Goal: Transaction & Acquisition: Purchase product/service

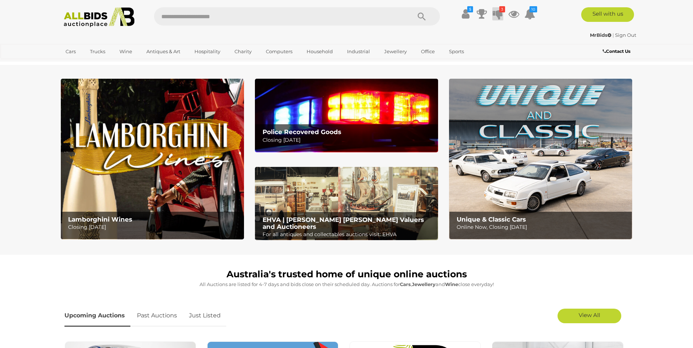
click at [499, 12] on icon at bounding box center [498, 13] width 10 height 13
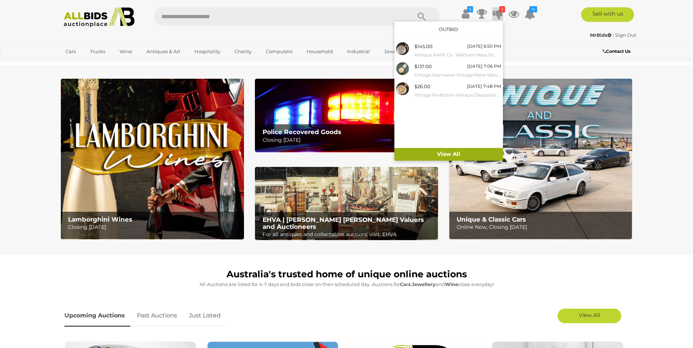
click at [438, 150] on link "View All" at bounding box center [449, 154] width 109 height 13
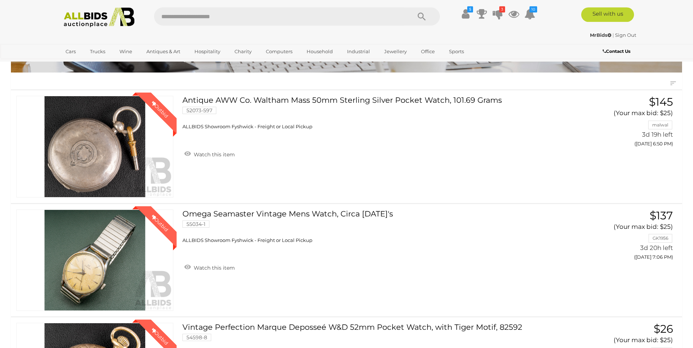
scroll to position [37, 0]
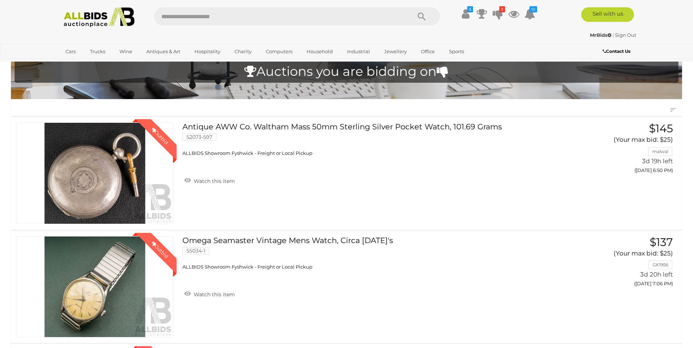
click at [98, 19] on img at bounding box center [99, 17] width 79 height 20
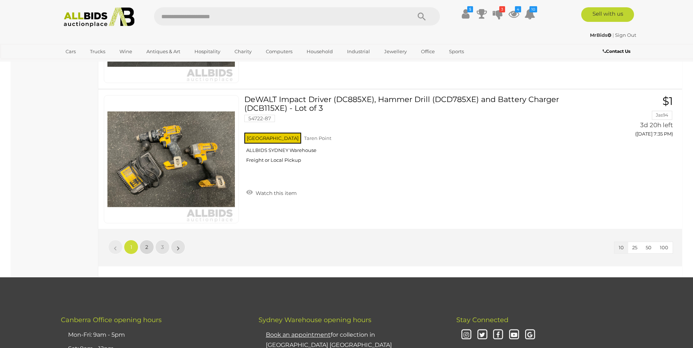
click at [145, 248] on link "2" at bounding box center [147, 247] width 15 height 15
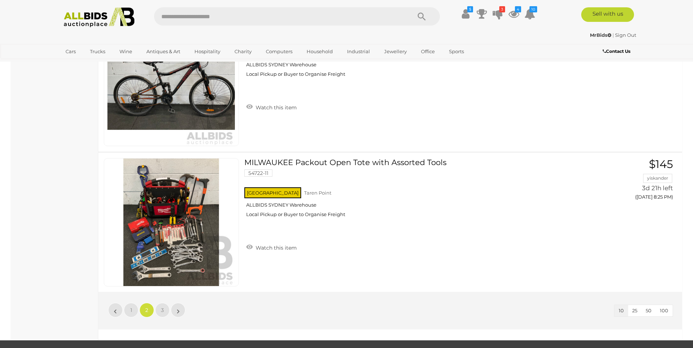
scroll to position [1280, 0]
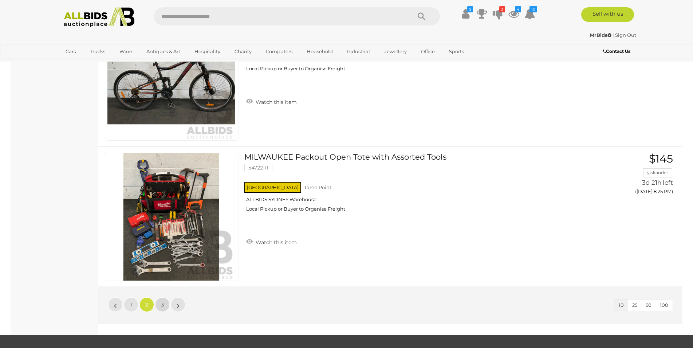
click at [167, 302] on link "3" at bounding box center [162, 304] width 15 height 15
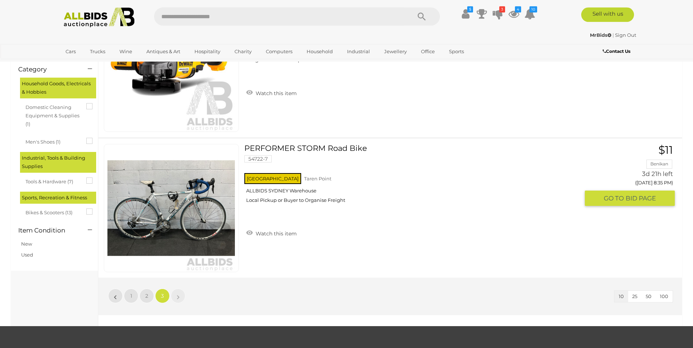
scroll to position [165, 0]
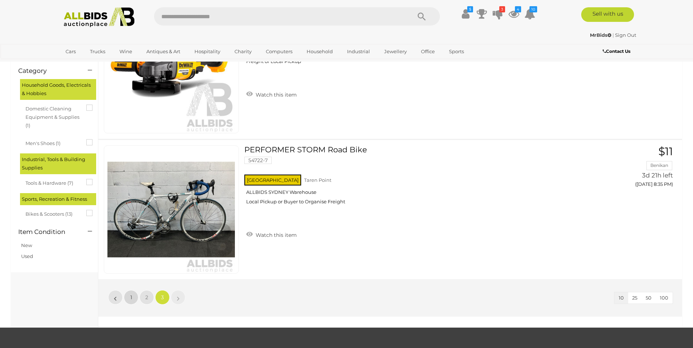
click at [133, 294] on link "1" at bounding box center [131, 297] width 15 height 15
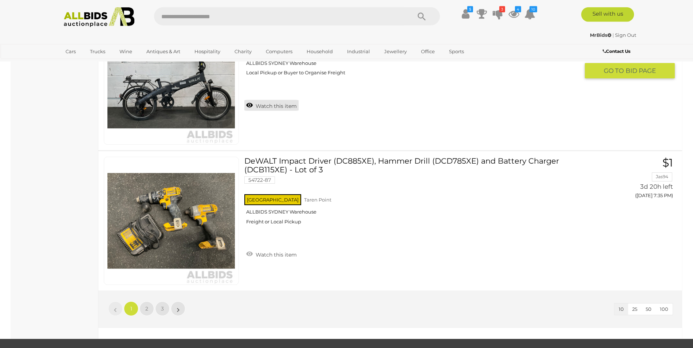
scroll to position [1318, 0]
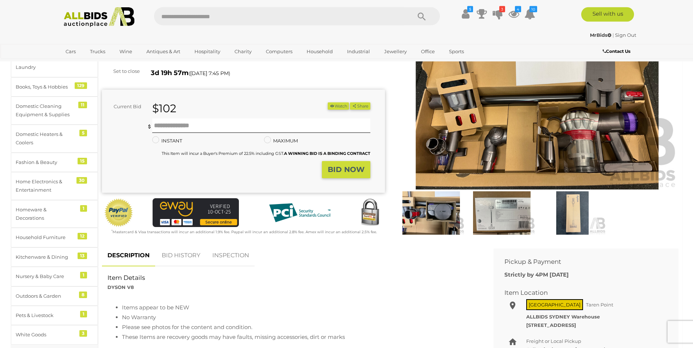
scroll to position [149, 0]
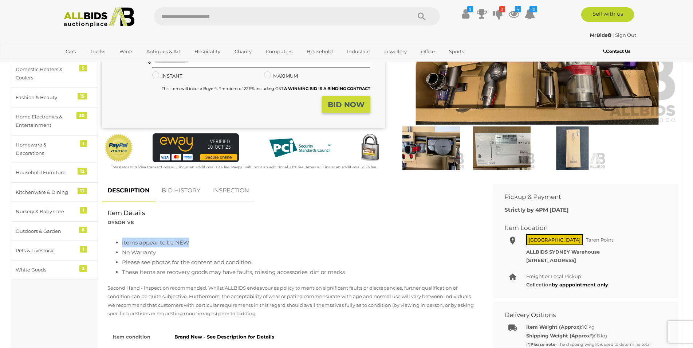
drag, startPoint x: 122, startPoint y: 242, endPoint x: 197, endPoint y: 242, distance: 74.3
click at [197, 242] on li "Items appear to be NEW" at bounding box center [299, 243] width 355 height 10
click at [195, 242] on li "Items appear to be NEW" at bounding box center [299, 243] width 355 height 10
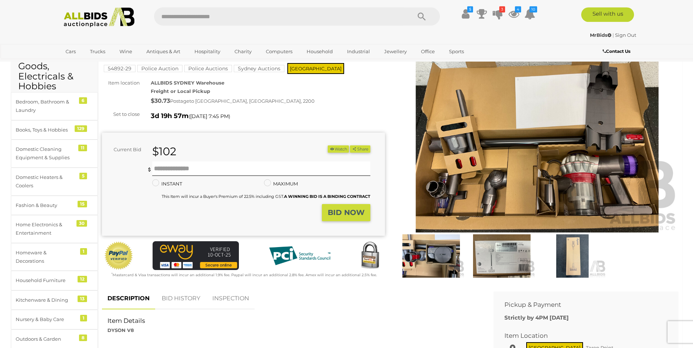
scroll to position [0, 0]
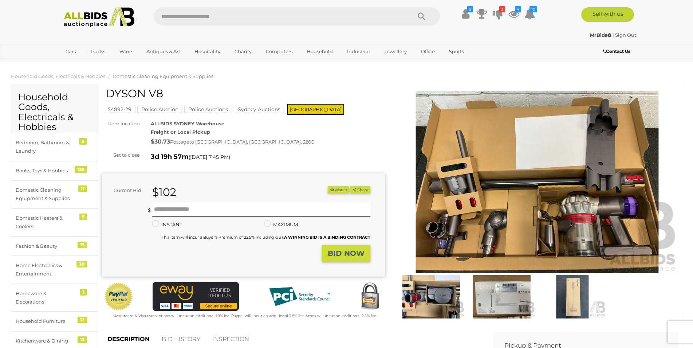
drag, startPoint x: 107, startPoint y: 95, endPoint x: 164, endPoint y: 95, distance: 56.1
click at [164, 95] on h1 "DYSON V8" at bounding box center [245, 93] width 278 height 12
copy h1 "DYSON V8"
click at [168, 93] on h1 "DYSON V8" at bounding box center [245, 93] width 278 height 12
drag, startPoint x: 154, startPoint y: 96, endPoint x: 108, endPoint y: 96, distance: 46.6
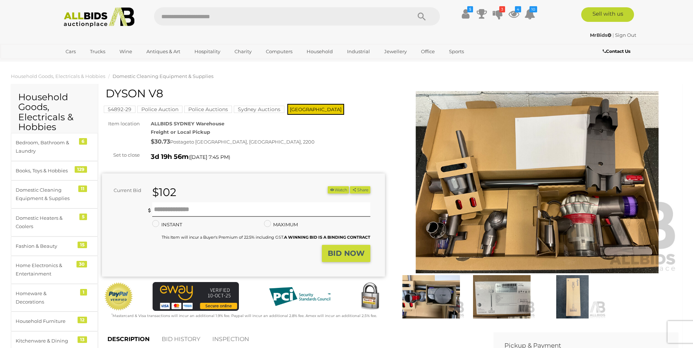
click at [108, 96] on h1 "DYSON V8" at bounding box center [245, 93] width 278 height 12
click at [205, 94] on h1 "DYSON V8" at bounding box center [245, 93] width 278 height 12
click at [213, 207] on input "text" at bounding box center [261, 209] width 218 height 15
